Goal: Task Accomplishment & Management: Manage account settings

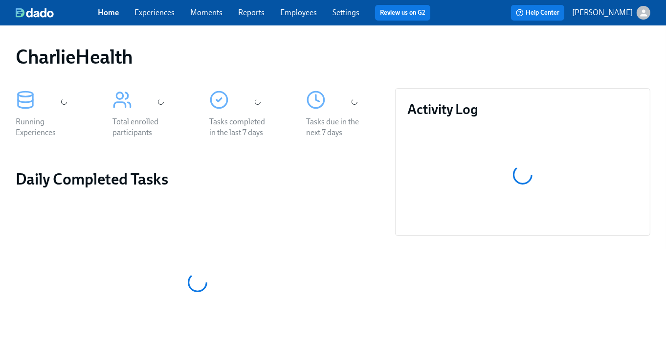
click at [164, 18] on div "Home Experiences Moments Reports Employees Settings Review us on G2" at bounding box center [268, 13] width 340 height 16
click at [156, 12] on link "Experiences" at bounding box center [154, 12] width 40 height 9
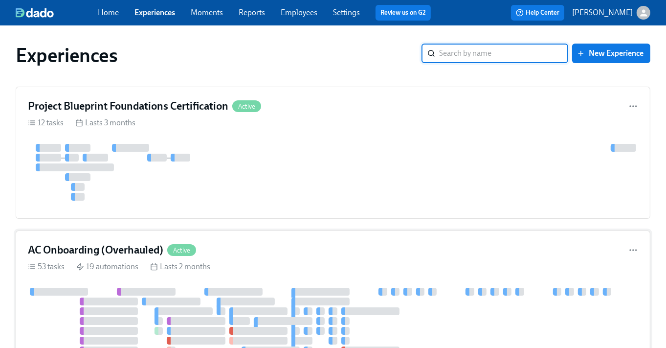
scroll to position [61, 0]
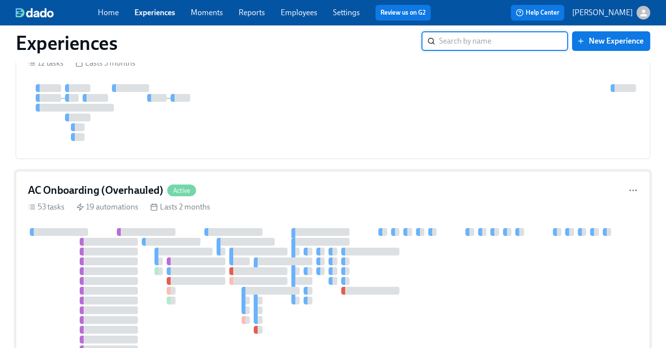
click at [176, 213] on div "AC Onboarding (Overhauled) Active 53 tasks 19 automations Lasts 2 months" at bounding box center [333, 335] width 635 height 328
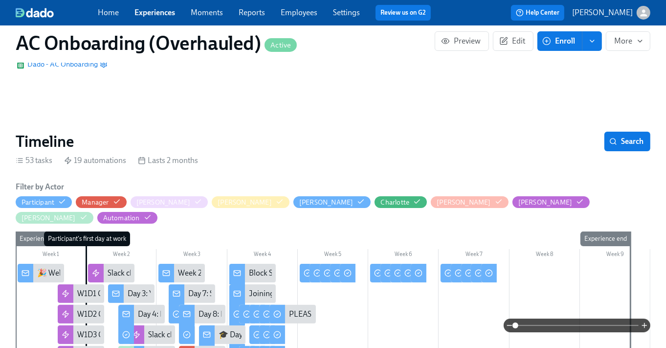
scroll to position [154, 0]
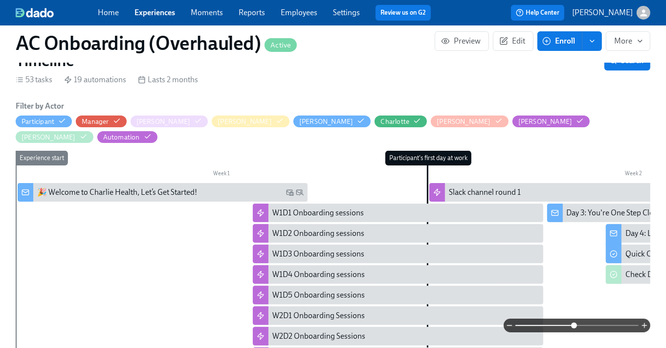
drag, startPoint x: 514, startPoint y: 324, endPoint x: 574, endPoint y: 324, distance: 60.1
click at [574, 324] on span at bounding box center [574, 325] width 6 height 6
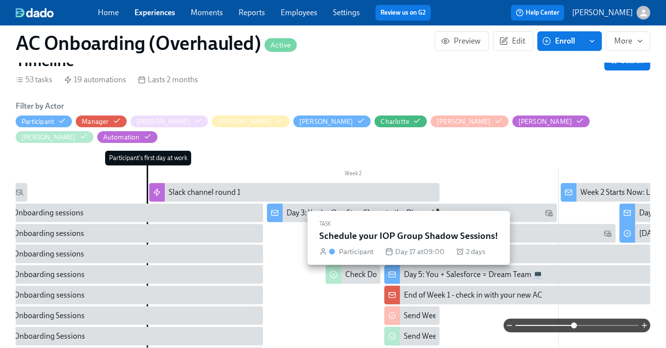
scroll to position [0, 635]
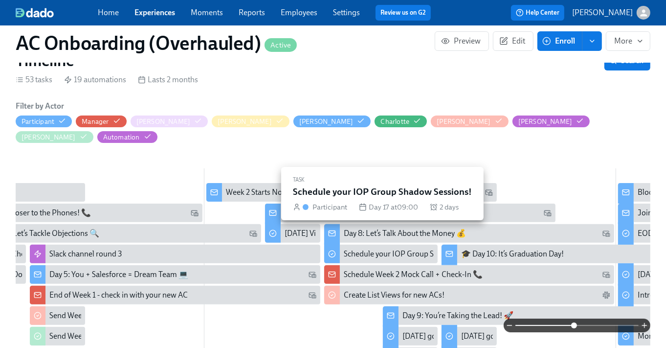
click at [385, 248] on div "Schedule your IOP Group Shadow Sessions!" at bounding box center [417, 253] width 146 height 11
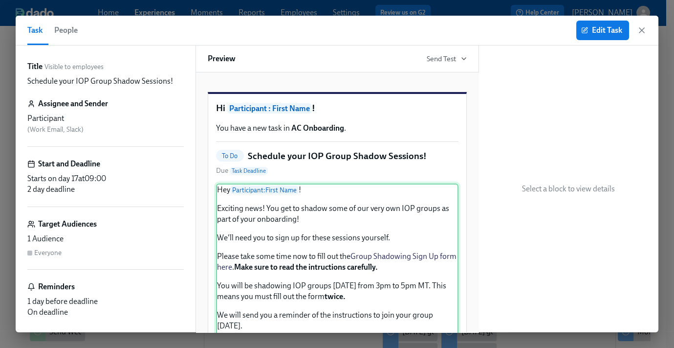
scroll to position [104, 0]
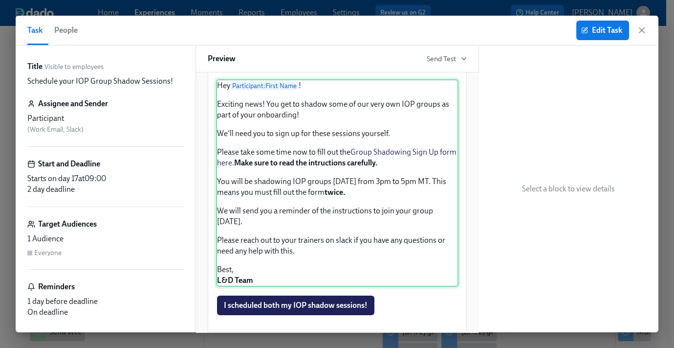
click at [326, 226] on div "Hey Participant : First Name ! Exciting news! You get to shadow some of our ver…" at bounding box center [337, 182] width 242 height 207
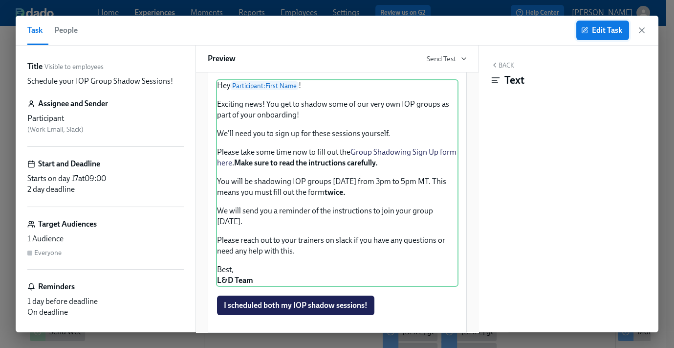
click at [582, 34] on button "Edit Task" at bounding box center [602, 31] width 53 height 20
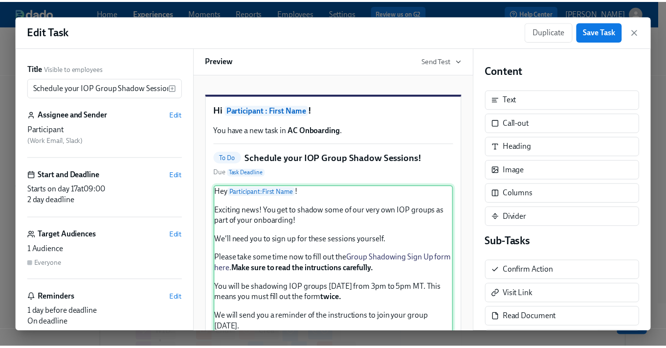
scroll to position [21, 0]
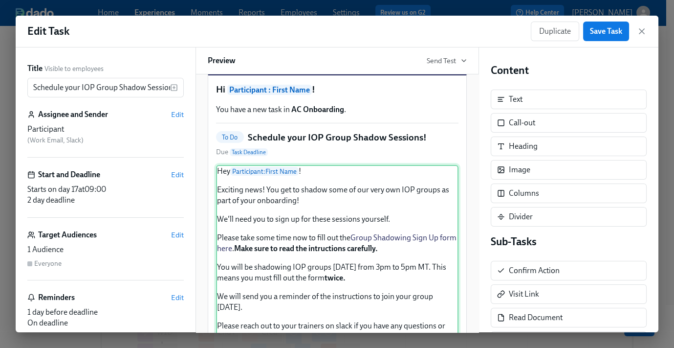
click at [333, 186] on div "Hey Participant : First Name ! Exciting news! You get to shadow some of our ver…" at bounding box center [337, 268] width 242 height 207
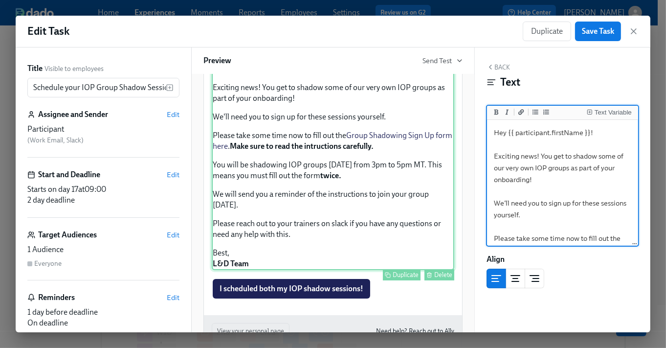
scroll to position [118, 0]
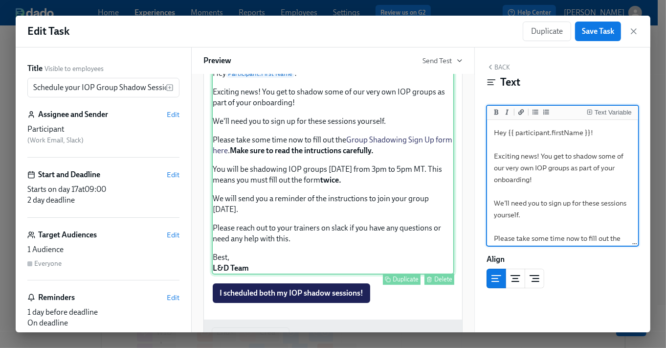
click at [339, 155] on div "Hey Participant : First Name ! Exciting news! You get to shadow some of our ver…" at bounding box center [333, 170] width 242 height 207
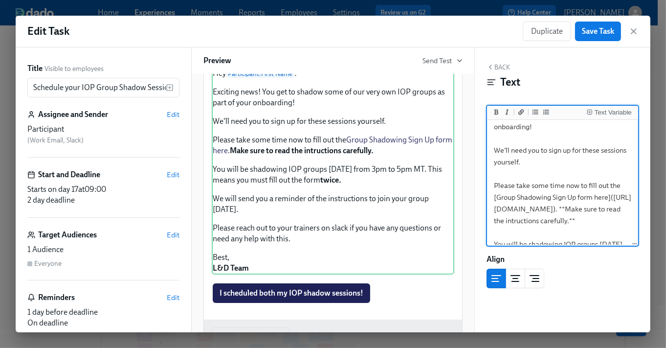
scroll to position [62, 0]
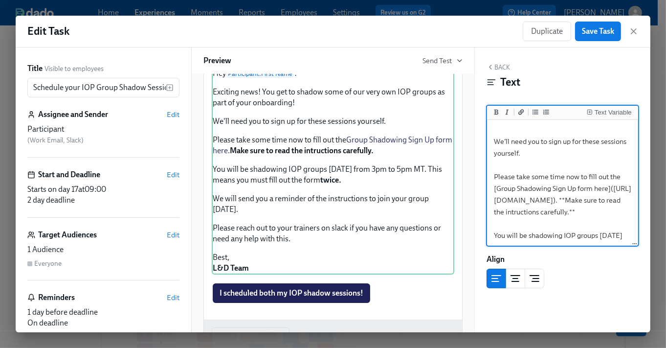
drag, startPoint x: 498, startPoint y: 189, endPoint x: 609, endPoint y: 191, distance: 111.0
click at [609, 191] on textarea "Hey {{ participant.firstName }}! Exciting news! You get to shadow some of our v…" at bounding box center [562, 223] width 147 height 327
drag, startPoint x: 528, startPoint y: 234, endPoint x: 583, endPoint y: 218, distance: 56.9
click at [528, 234] on textarea "Hey {{ participant.firstName }}! Exciting news! You get to shadow some of our v…" at bounding box center [562, 223] width 147 height 327
drag, startPoint x: 498, startPoint y: 211, endPoint x: 617, endPoint y: 215, distance: 119.8
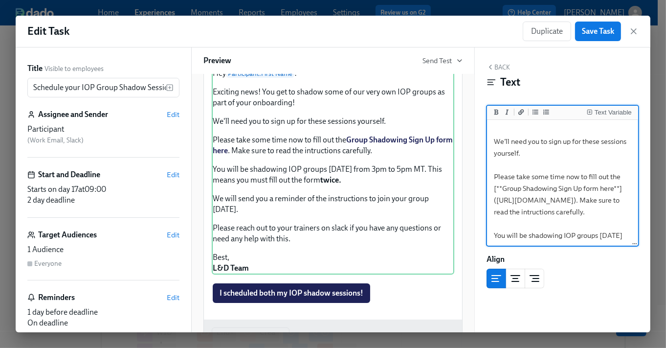
click at [617, 215] on textarea "Hey {{ participant.firstName }}! Exciting news! You get to shadow some of our v…" at bounding box center [562, 223] width 147 height 327
type textarea "Hey {{ participant.firstName }}! Exciting news! You get to shadow some of our v…"
click at [602, 33] on span "Save Task" at bounding box center [598, 31] width 32 height 10
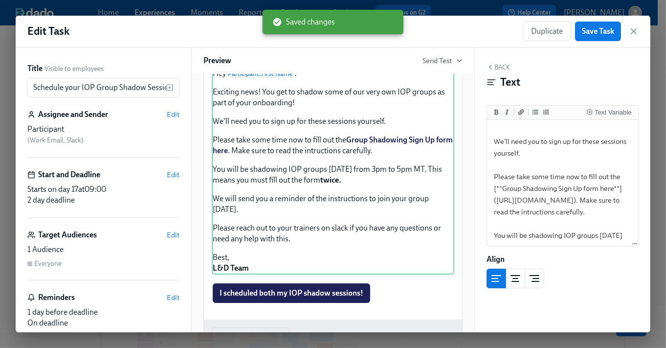
scroll to position [184, 0]
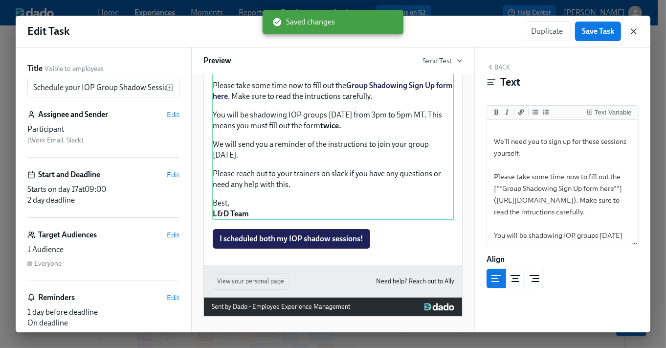
click at [633, 31] on icon "button" at bounding box center [634, 31] width 10 height 10
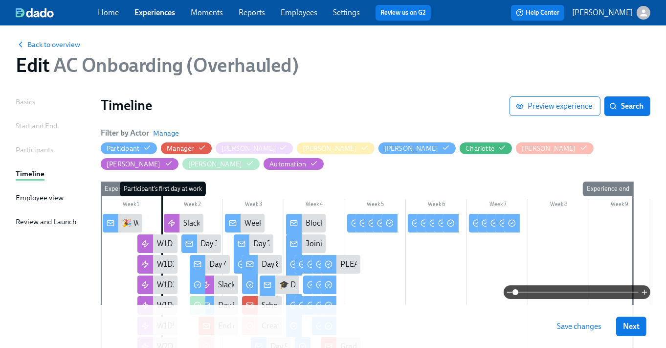
scroll to position [43, 0]
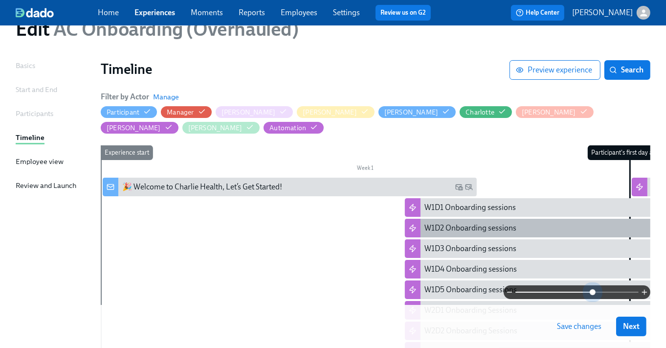
drag, startPoint x: 516, startPoint y: 288, endPoint x: 564, endPoint y: 209, distance: 92.1
click at [595, 289] on span at bounding box center [593, 292] width 6 height 6
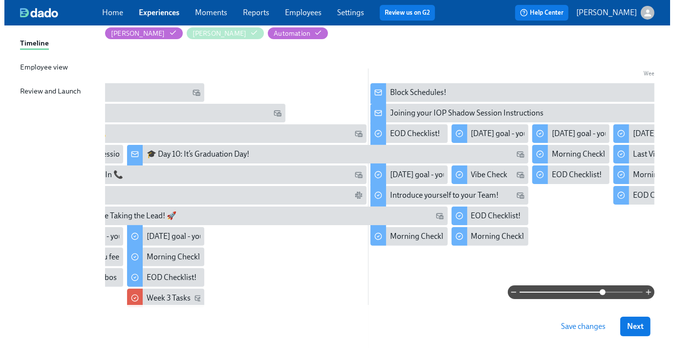
scroll to position [0, 1490]
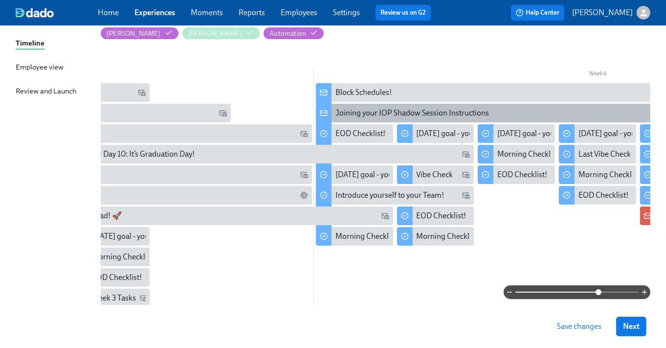
click at [418, 108] on div "Joining your IOP Shadow Session Instructions" at bounding box center [412, 113] width 154 height 11
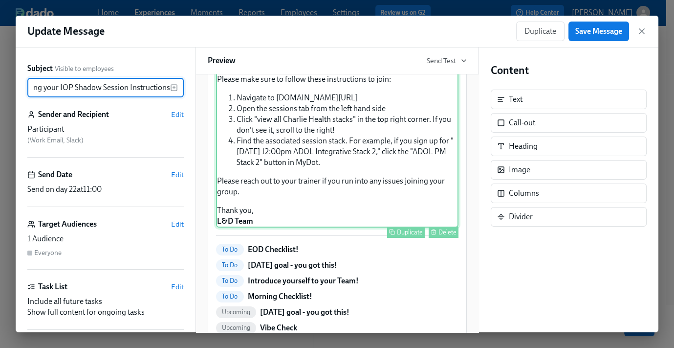
scroll to position [116, 0]
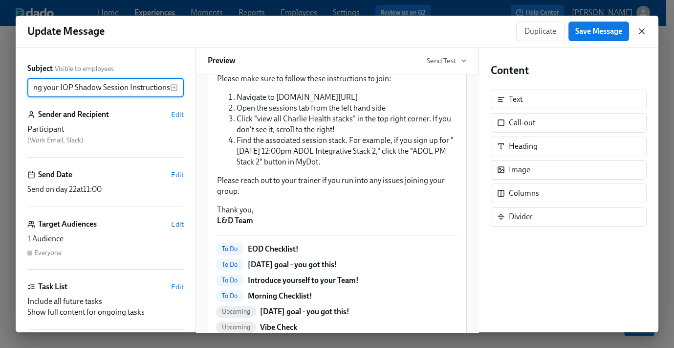
click at [642, 32] on icon "button" at bounding box center [641, 31] width 5 height 5
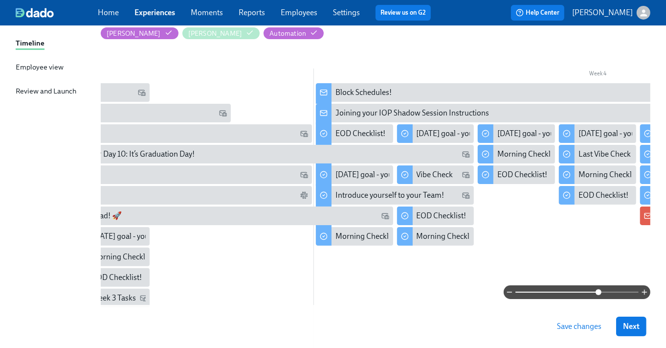
click at [576, 327] on span "Save changes" at bounding box center [579, 326] width 44 height 10
click at [161, 21] on div "Home Experiences Moments Reports Employees Settings Review us on G2 Help Center…" at bounding box center [333, 12] width 666 height 25
click at [160, 15] on link "Experiences" at bounding box center [154, 12] width 41 height 9
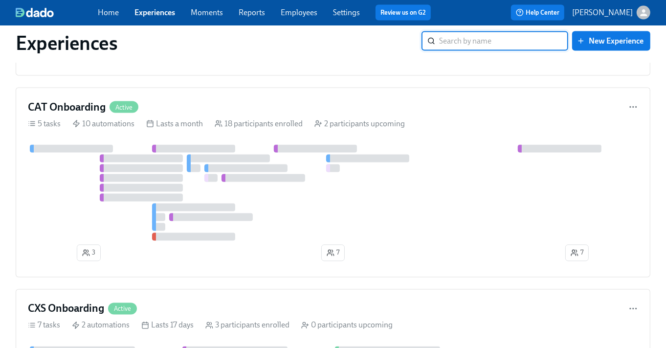
scroll to position [1402, 0]
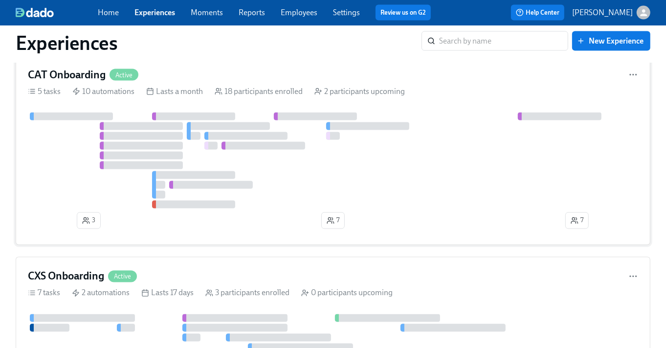
click at [154, 130] on div at bounding box center [141, 126] width 83 height 8
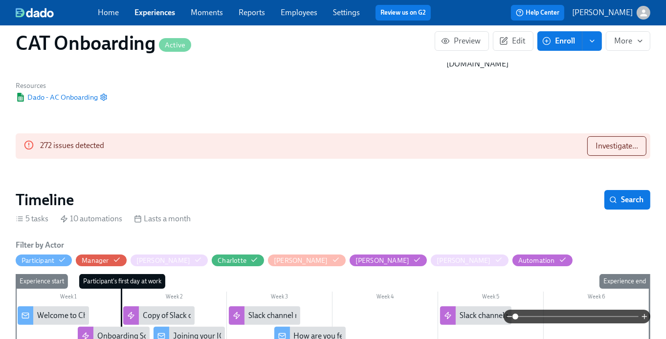
scroll to position [152, 0]
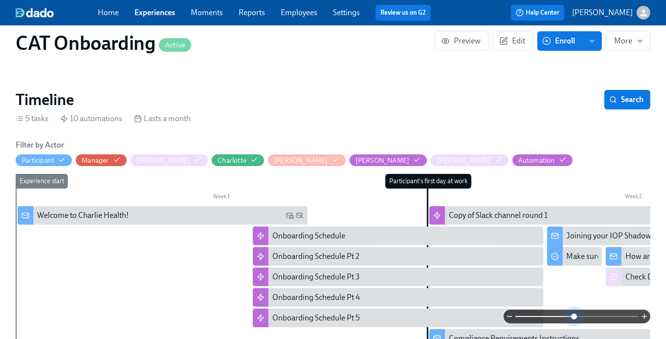
drag, startPoint x: 515, startPoint y: 317, endPoint x: 575, endPoint y: 315, distance: 60.2
click at [575, 315] on span at bounding box center [574, 317] width 6 height 6
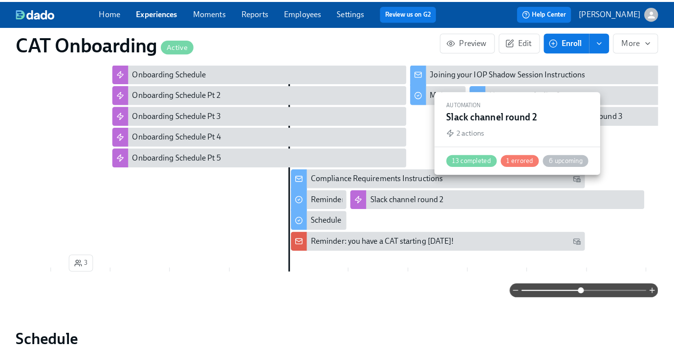
scroll to position [0, 145]
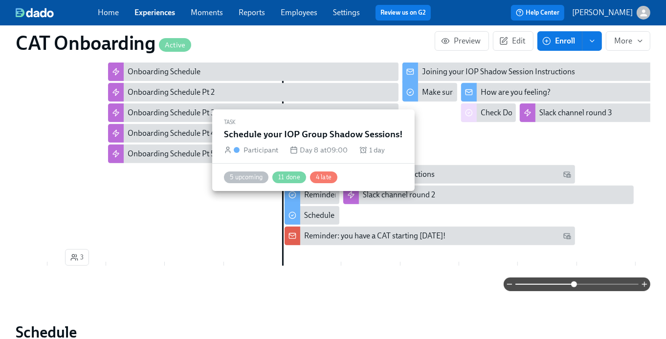
click at [314, 210] on div "Schedule your IOP Group Shadow Sessions!" at bounding box center [377, 215] width 146 height 11
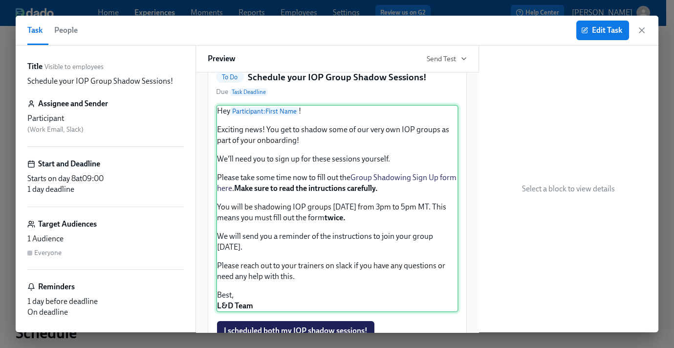
scroll to position [92, 0]
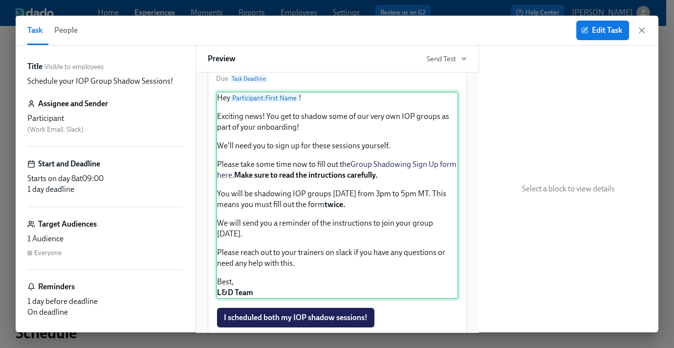
click at [325, 227] on div "Hey Participant : First Name ! Exciting news! You get to shadow some of our ver…" at bounding box center [337, 194] width 242 height 207
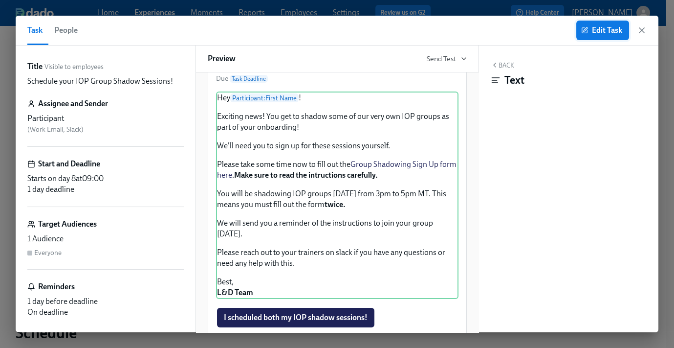
click at [584, 31] on icon "button" at bounding box center [586, 29] width 4 height 4
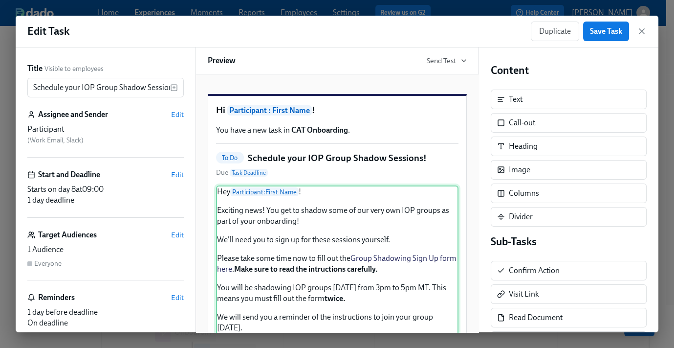
drag, startPoint x: 339, startPoint y: 257, endPoint x: 348, endPoint y: 254, distance: 9.1
click at [340, 257] on div "Hey Participant : First Name ! Exciting news! You get to shadow some of our ver…" at bounding box center [337, 288] width 242 height 207
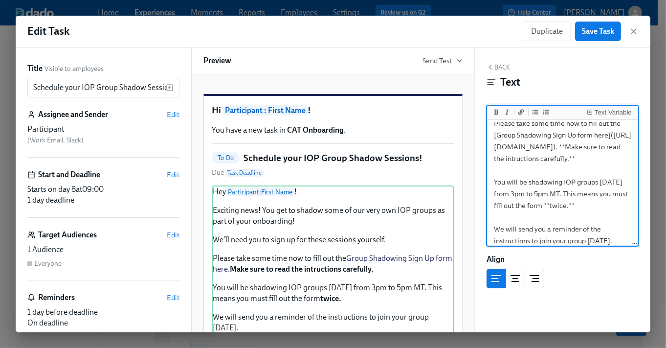
scroll to position [116, 0]
click at [534, 170] on textarea "Hey {{ participant.firstName }}! Exciting news! You get to shadow some of our v…" at bounding box center [562, 168] width 147 height 327
drag, startPoint x: 497, startPoint y: 148, endPoint x: 618, endPoint y: 149, distance: 121.7
click at [618, 149] on textarea "Hey {{ participant.firstName }}! Exciting news! You get to shadow some of our v…" at bounding box center [562, 168] width 147 height 327
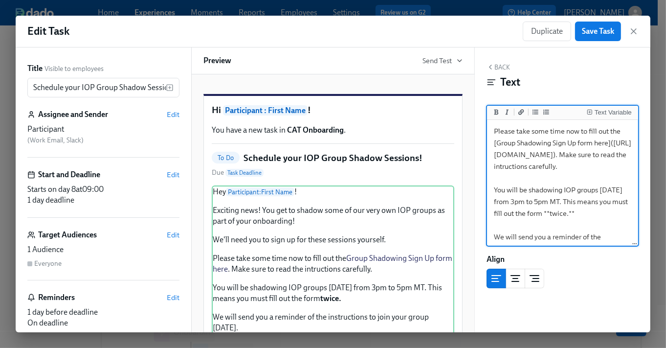
scroll to position [106, 0]
drag, startPoint x: 497, startPoint y: 145, endPoint x: 608, endPoint y: 146, distance: 111.0
click at [608, 146] on textarea "Hey {{ participant.firstName }}! Exciting news! You get to shadow some of our v…" at bounding box center [562, 179] width 147 height 327
type textarea "Hey {{ participant.firstName }}! Exciting news! You get to shadow some of our v…"
click at [598, 32] on span "Save Task" at bounding box center [598, 31] width 32 height 10
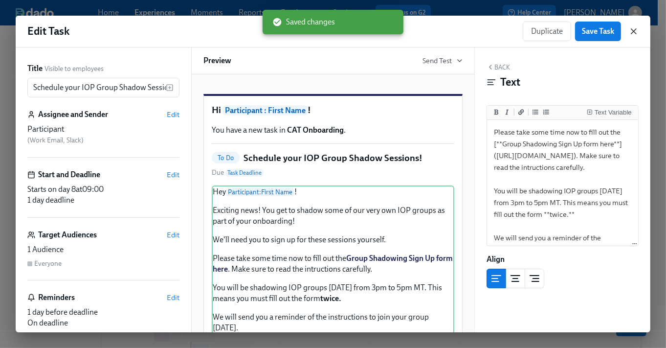
click at [635, 33] on icon "button" at bounding box center [633, 31] width 5 height 5
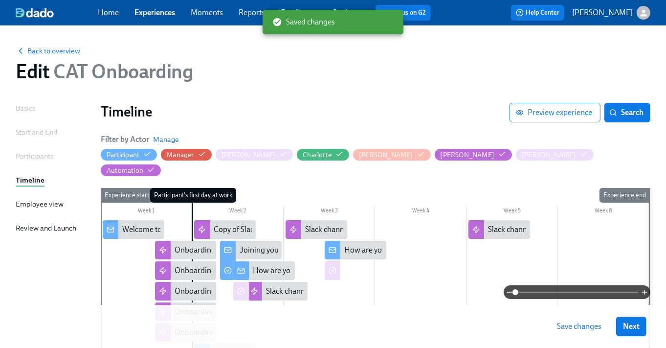
drag, startPoint x: 570, startPoint y: 317, endPoint x: 574, endPoint y: 321, distance: 6.2
click at [570, 317] on button "Save changes" at bounding box center [579, 326] width 58 height 20
click at [577, 325] on div "Saving..." at bounding box center [580, 326] width 55 height 20
click at [150, 13] on link "Experiences" at bounding box center [154, 12] width 41 height 9
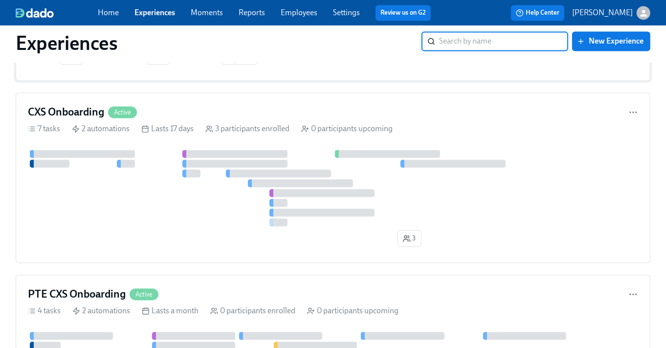
scroll to position [1572, 0]
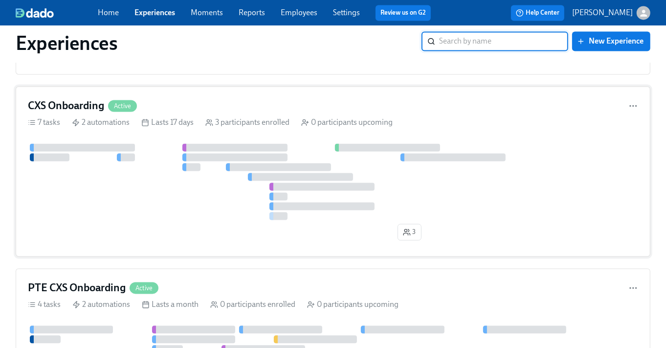
click at [167, 154] on div at bounding box center [333, 181] width 610 height 76
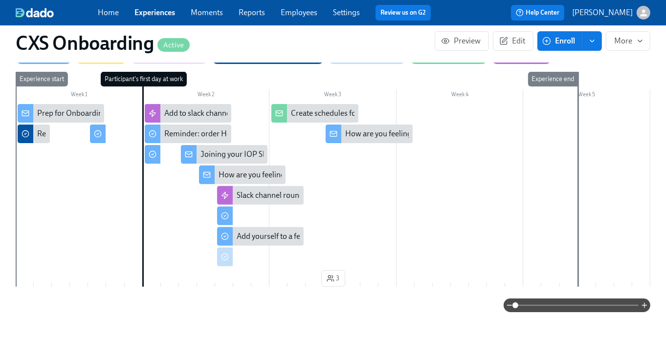
scroll to position [0, 593]
click at [202, 157] on div "Joining your IOP Shadow Session Instructions" at bounding box center [277, 154] width 154 height 11
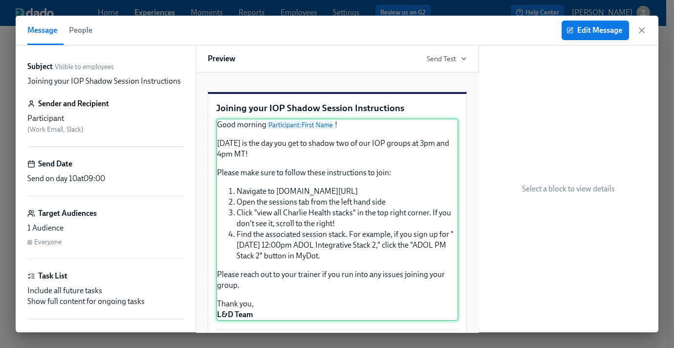
click at [342, 245] on div "Good morning Participant : First Name ! [DATE] is the day you get to shadow two…" at bounding box center [337, 219] width 242 height 202
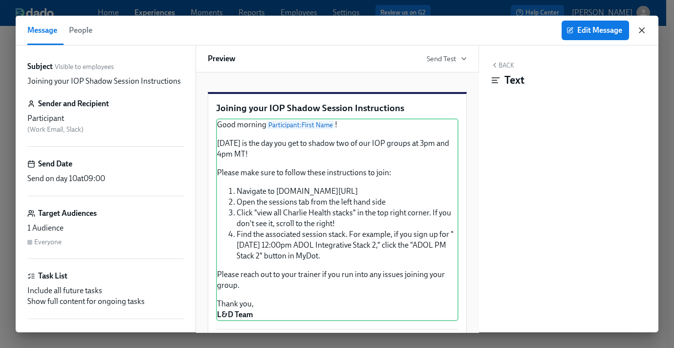
click at [639, 29] on icon "button" at bounding box center [642, 30] width 10 height 10
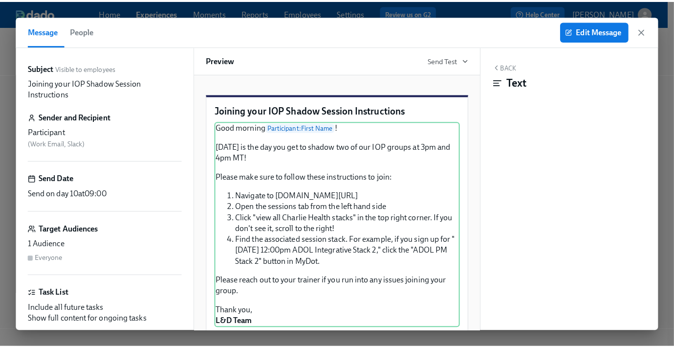
scroll to position [0, 585]
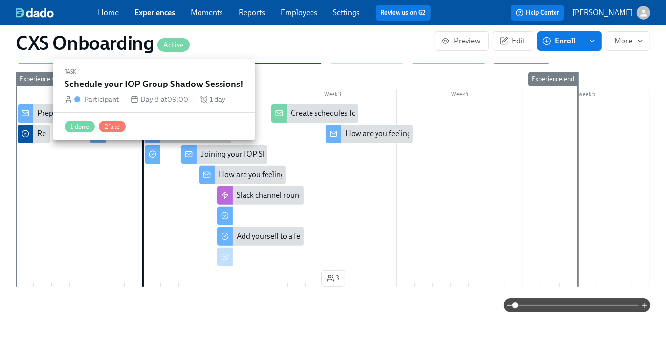
click at [151, 151] on icon at bounding box center [153, 155] width 8 height 8
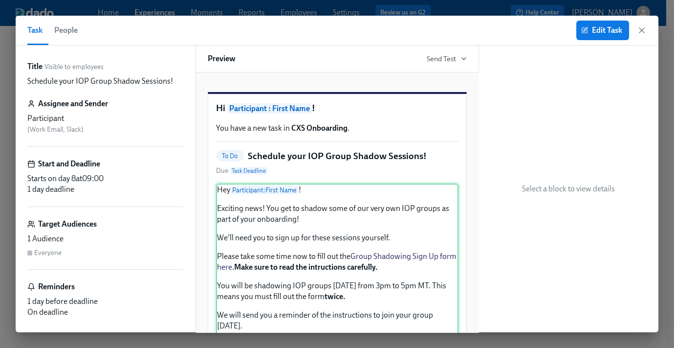
click at [351, 245] on div "Hey Participant : First Name ! Exciting news! You get to shadow some of our ver…" at bounding box center [337, 286] width 242 height 207
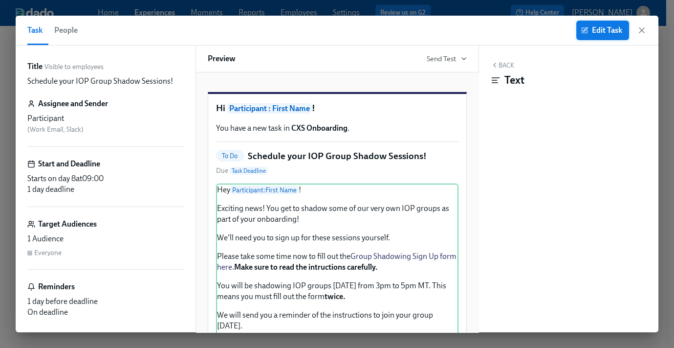
click at [598, 39] on button "Edit Task" at bounding box center [602, 31] width 53 height 20
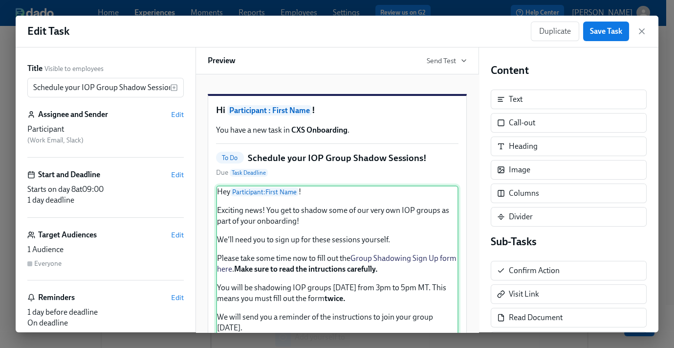
drag, startPoint x: 383, startPoint y: 258, endPoint x: 420, endPoint y: 245, distance: 38.8
click at [384, 258] on div "Hey Participant : First Name ! Exciting news! You get to shadow some of our ver…" at bounding box center [337, 288] width 242 height 207
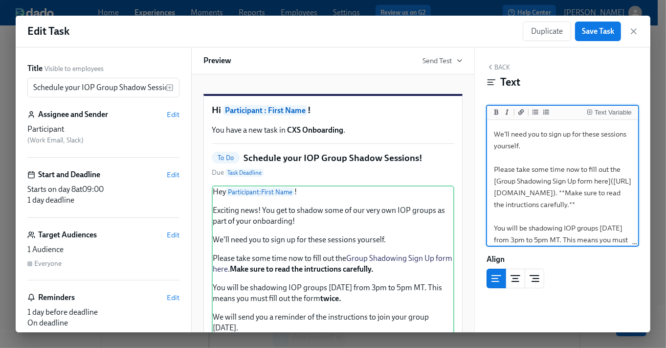
scroll to position [87, 0]
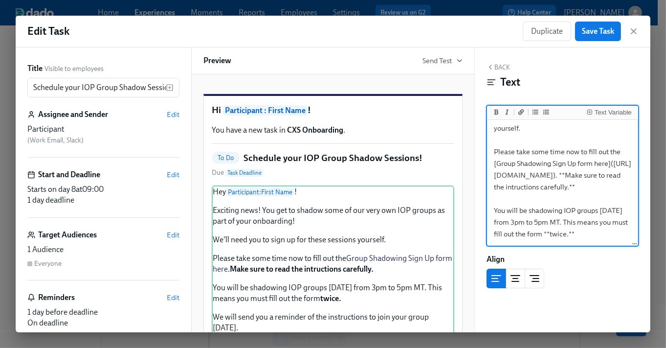
drag, startPoint x: 498, startPoint y: 165, endPoint x: 609, endPoint y: 168, distance: 111.5
click at [609, 168] on textarea "Hey {{ participant.firstName }}! Exciting news! You get to shadow some of our v…" at bounding box center [562, 198] width 147 height 327
drag, startPoint x: 497, startPoint y: 187, endPoint x: 618, endPoint y: 190, distance: 121.3
click at [618, 190] on textarea "Hey {{ participant.firstName }}! Exciting news! You get to shadow some of our v…" at bounding box center [562, 198] width 147 height 327
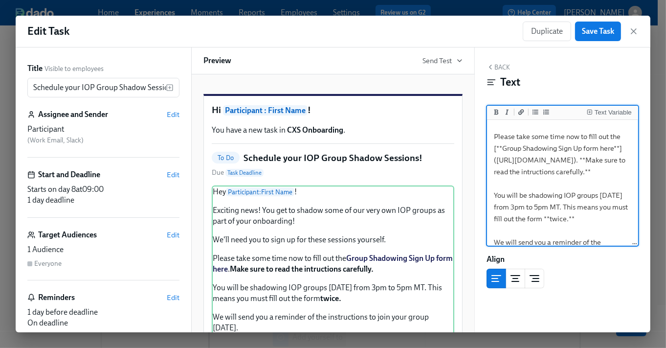
click at [502, 205] on textarea "Hey {{ participant.firstName }}! Exciting news! You get to shadow some of our v…" at bounding box center [562, 183] width 147 height 327
type textarea "Hey {{ participant.firstName }}! Exciting news! You get to shadow some of our v…"
click at [586, 33] on span "Save Task" at bounding box center [598, 31] width 32 height 10
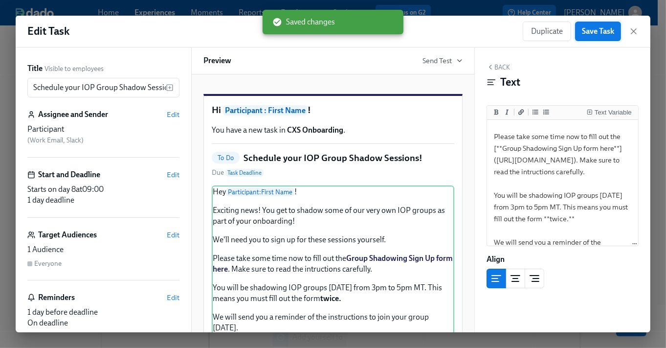
click at [587, 33] on span "Save Task" at bounding box center [598, 31] width 32 height 10
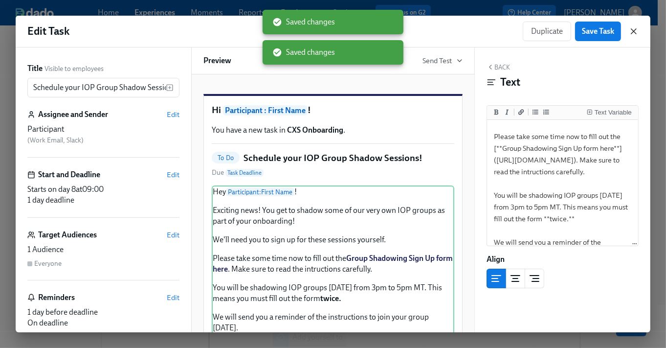
click at [630, 32] on icon "button" at bounding box center [634, 31] width 10 height 10
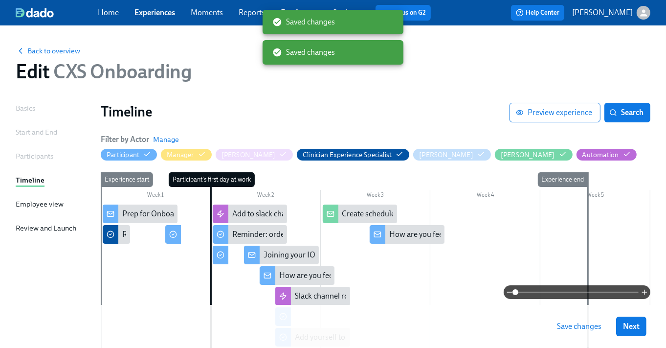
click at [572, 326] on span "Save changes" at bounding box center [579, 326] width 44 height 10
click at [155, 16] on link "Experiences" at bounding box center [154, 12] width 41 height 9
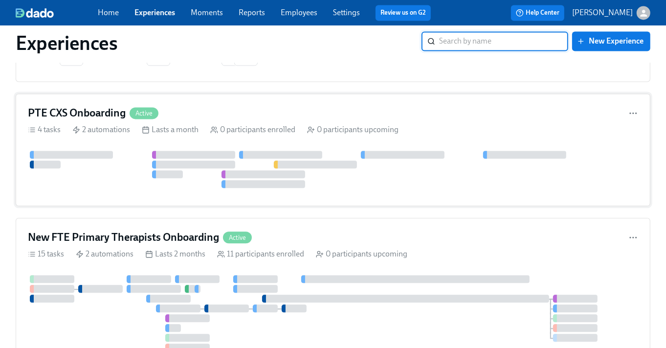
scroll to position [1747, 0]
click at [179, 165] on div at bounding box center [193, 164] width 83 height 8
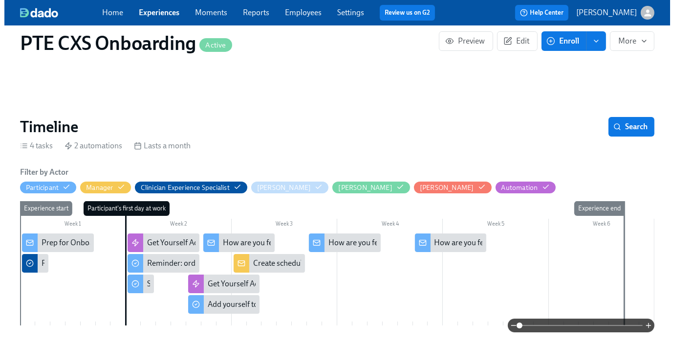
scroll to position [66, 0]
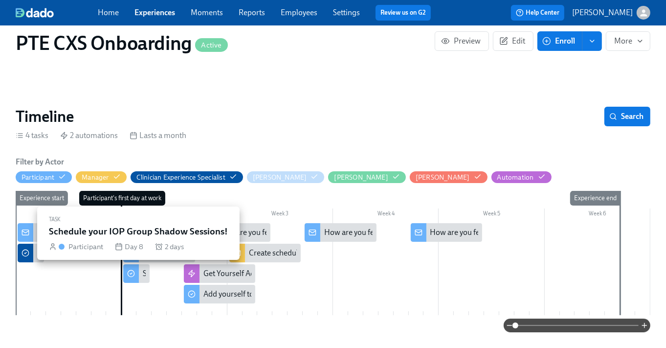
click at [138, 274] on div at bounding box center [131, 273] width 16 height 19
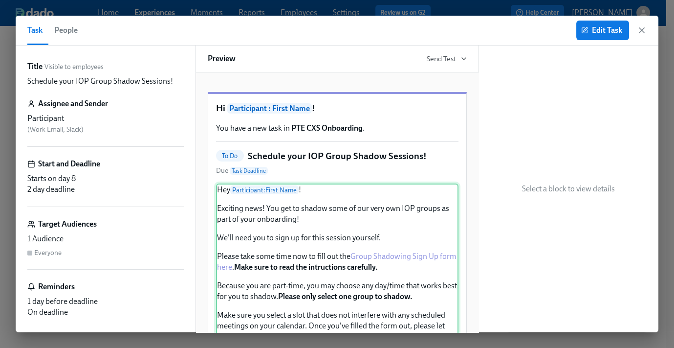
click at [334, 230] on div "Hey Participant : First Name ! Exciting news! You get to shadow some of our ver…" at bounding box center [337, 277] width 242 height 189
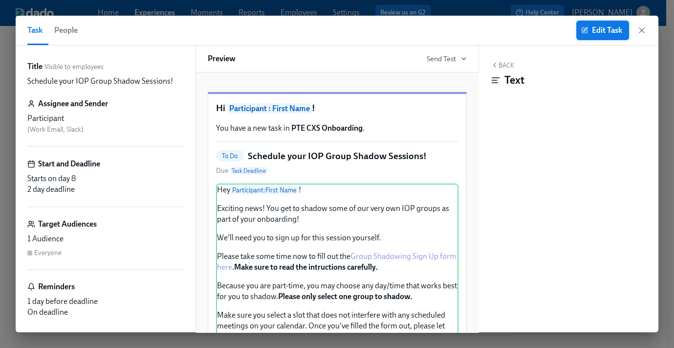
click at [603, 37] on button "Edit Task" at bounding box center [602, 31] width 53 height 20
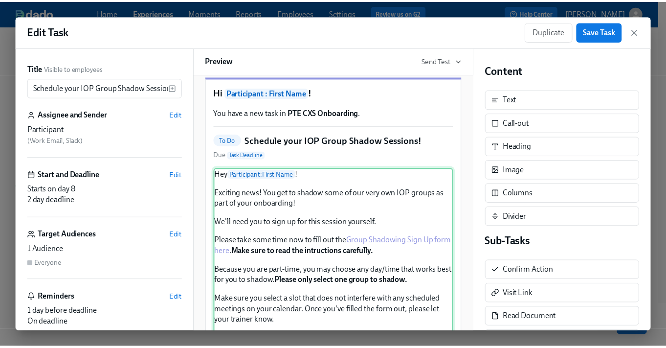
scroll to position [31, 0]
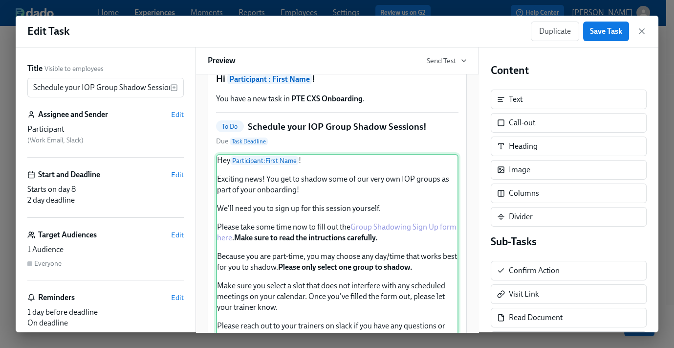
click at [351, 222] on div "Hey Participant : First Name ! Exciting news! You get to shadow some of our ver…" at bounding box center [337, 248] width 242 height 189
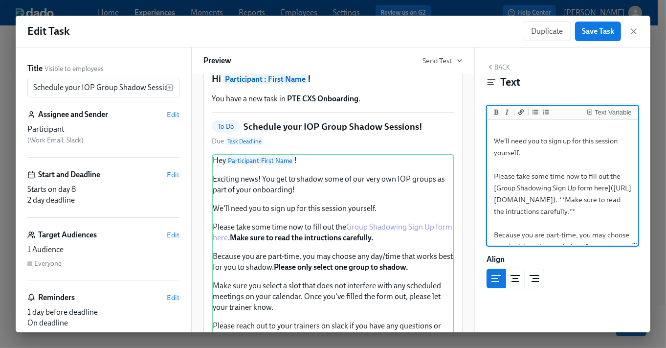
scroll to position [63, 0]
drag, startPoint x: 496, startPoint y: 188, endPoint x: 610, endPoint y: 190, distance: 113.4
click at [610, 190] on textarea "Hey {{ participant.firstName }}! Exciting news! You get to shadow some of our v…" at bounding box center [562, 222] width 147 height 327
drag, startPoint x: 497, startPoint y: 213, endPoint x: 617, endPoint y: 212, distance: 120.3
click at [617, 212] on textarea "Hey {{ participant.firstName }}! Exciting news! You get to shadow some of our v…" at bounding box center [562, 222] width 147 height 327
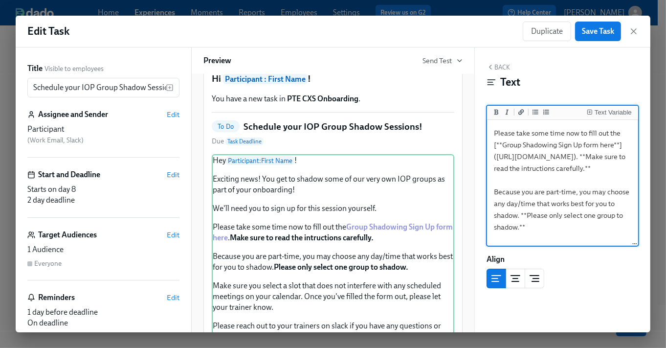
scroll to position [114, 0]
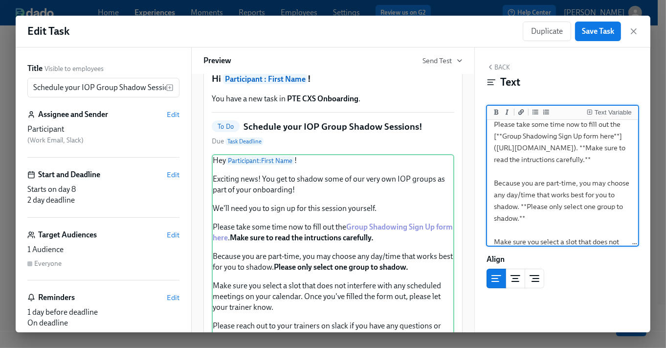
click at [502, 197] on textarea "Hey {{ participant.firstName }}! Exciting news! You get to shadow some of our v…" at bounding box center [562, 171] width 147 height 327
click at [526, 207] on textarea "Hey {{ participant.firstName }}! Exciting news! You get to shadow some of our v…" at bounding box center [562, 171] width 147 height 327
type textarea "Hey {{ participant.firstName }}! Exciting news! You get to shadow some of our v…"
click at [606, 28] on span "Save Task" at bounding box center [598, 31] width 32 height 10
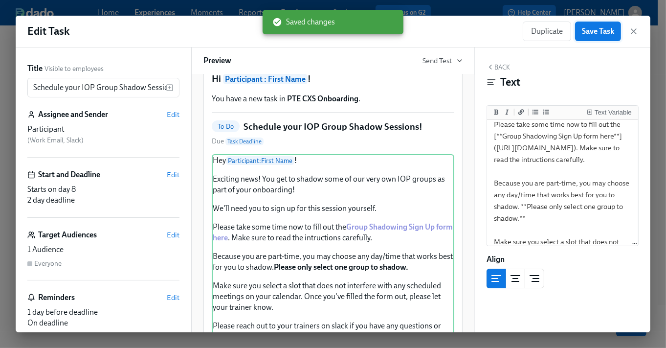
click at [606, 28] on span "Save Task" at bounding box center [598, 31] width 32 height 10
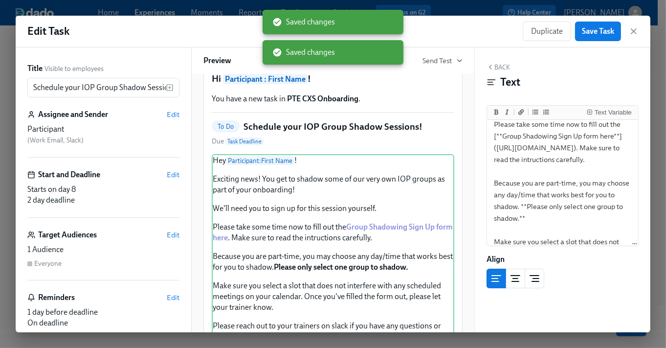
click at [639, 30] on div "Edit Task Duplicate Save Task" at bounding box center [333, 32] width 635 height 32
click at [636, 31] on icon "button" at bounding box center [634, 31] width 10 height 10
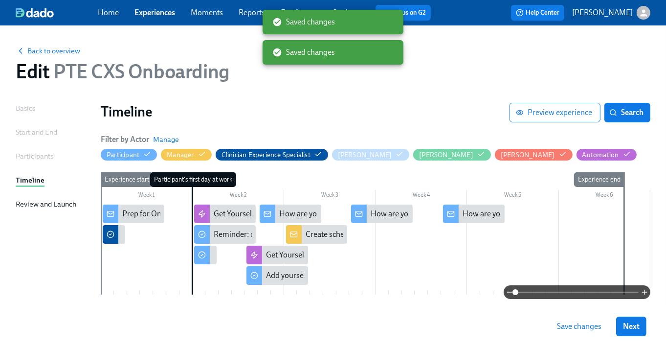
click at [588, 335] on button "Save changes" at bounding box center [579, 326] width 58 height 20
click at [588, 332] on div "Saving..." at bounding box center [580, 326] width 55 height 20
click at [153, 14] on link "Experiences" at bounding box center [154, 12] width 41 height 9
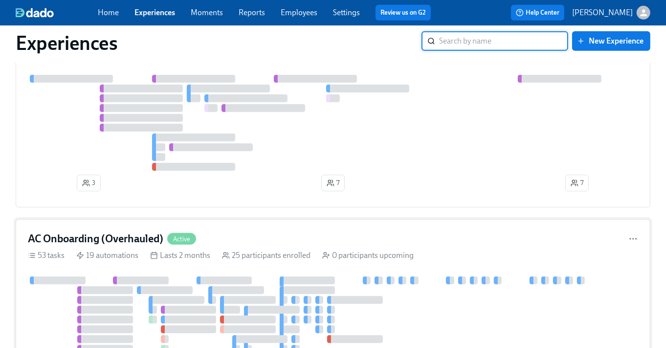
scroll to position [410, 0]
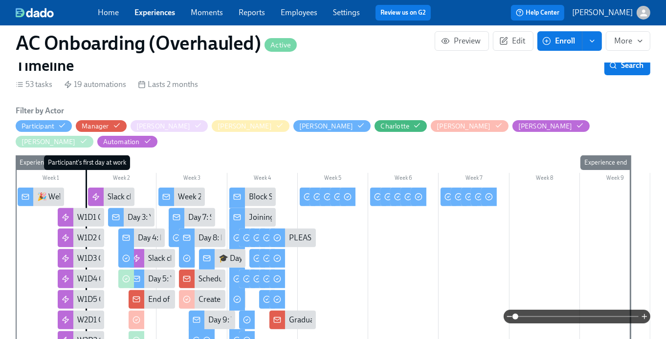
scroll to position [184, 0]
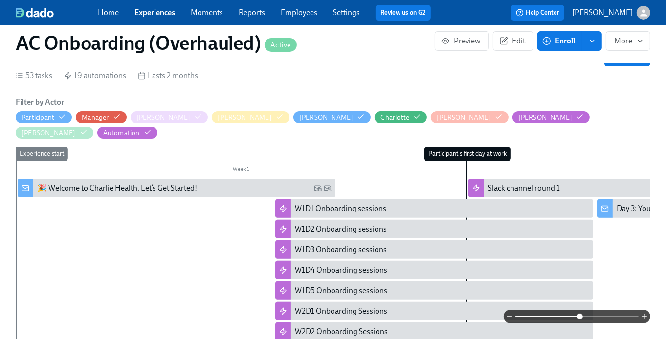
drag, startPoint x: 518, startPoint y: 318, endPoint x: 579, endPoint y: 317, distance: 61.6
click at [579, 317] on span at bounding box center [580, 317] width 6 height 6
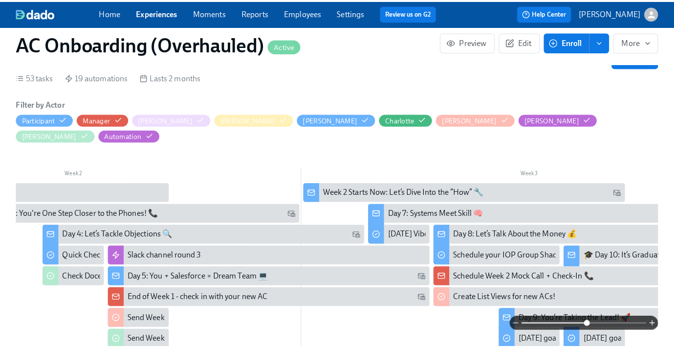
scroll to position [0, 621]
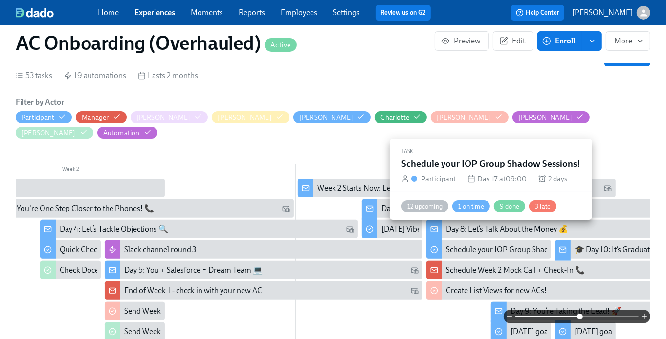
click at [458, 244] on div "Schedule your IOP Group Shadow Sessions!" at bounding box center [519, 249] width 146 height 11
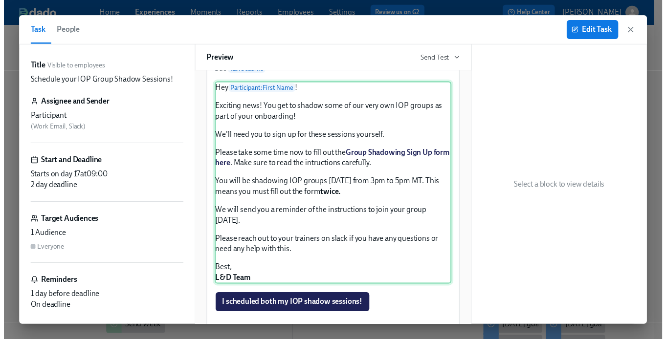
scroll to position [154, 0]
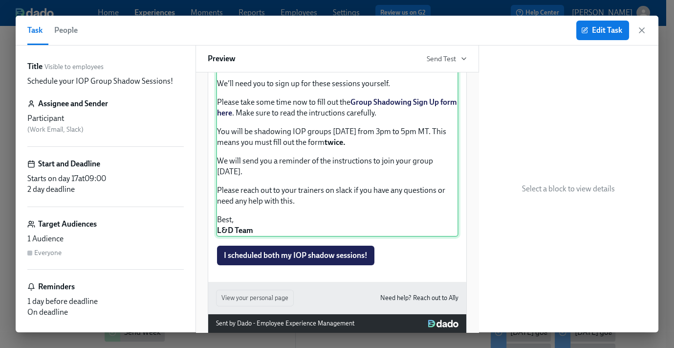
click at [373, 167] on div "Hey Participant : First Name ! Exciting news! You get to shadow some of our ver…" at bounding box center [337, 132] width 242 height 207
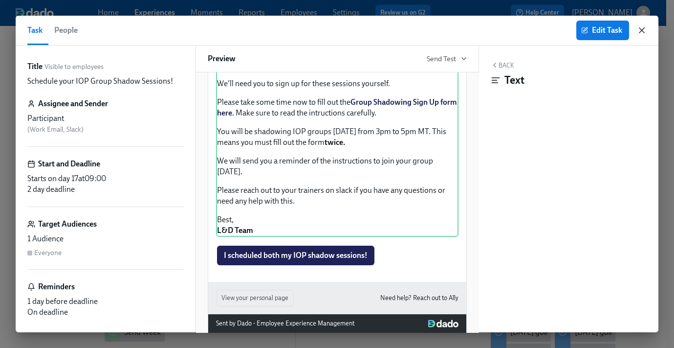
click at [640, 30] on icon "button" at bounding box center [642, 30] width 10 height 10
